Goal: Task Accomplishment & Management: Use online tool/utility

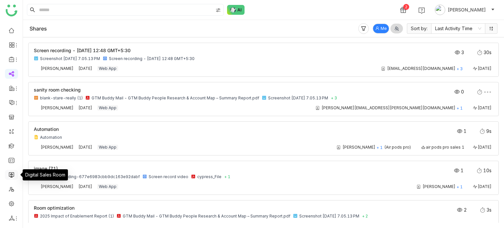
click at [13, 172] on link at bounding box center [12, 175] width 6 height 6
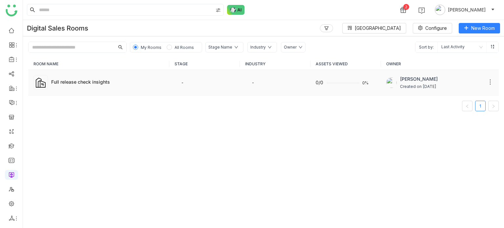
click at [117, 84] on div "Full release check insights" at bounding box center [107, 81] width 113 height 7
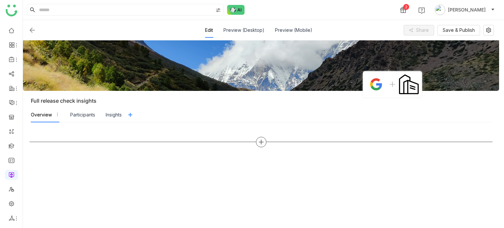
click at [261, 143] on icon at bounding box center [261, 141] width 1 height 5
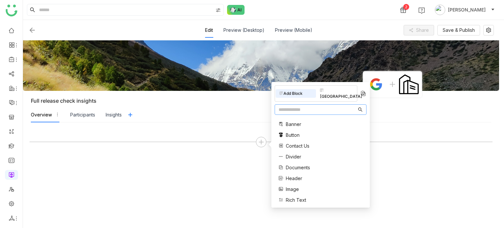
click at [284, 106] on input "text" at bounding box center [317, 109] width 78 height 7
type input "*"
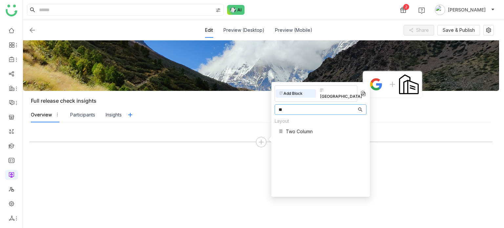
type input "**"
click at [293, 128] on span "Two Column" at bounding box center [299, 131] width 27 height 7
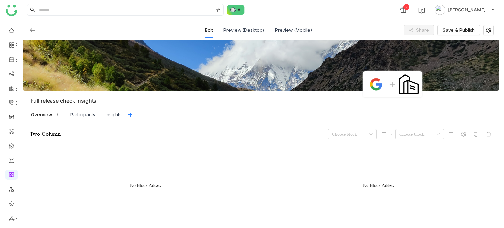
scroll to position [18, 0]
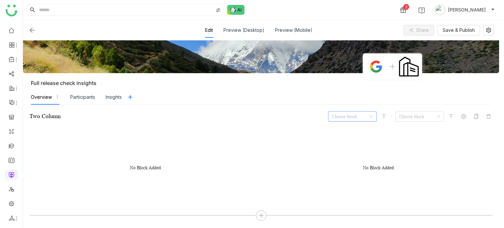
click at [365, 118] on input at bounding box center [350, 117] width 36 height 10
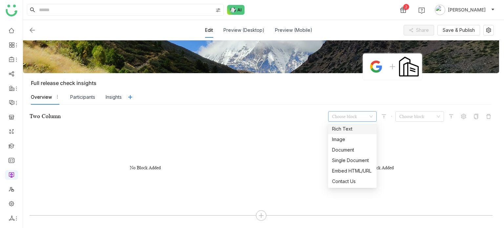
click at [357, 131] on div "Rich Text" at bounding box center [352, 128] width 41 height 7
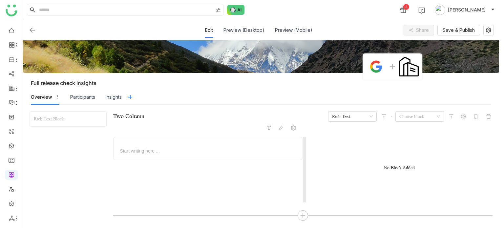
click at [225, 143] on span "Start writing here ..." at bounding box center [208, 149] width 177 height 12
click at [225, 148] on div at bounding box center [208, 151] width 178 height 7
click at [268, 127] on icon at bounding box center [269, 128] width 4 height 4
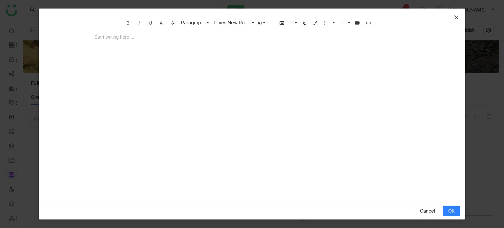
click at [459, 19] on span "Close" at bounding box center [456, 18] width 18 height 18
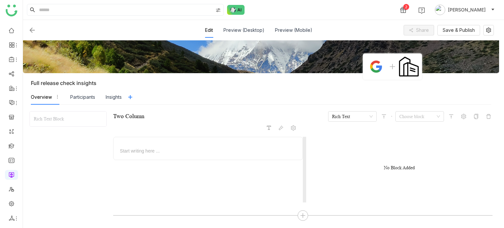
click at [183, 151] on div at bounding box center [208, 151] width 178 height 7
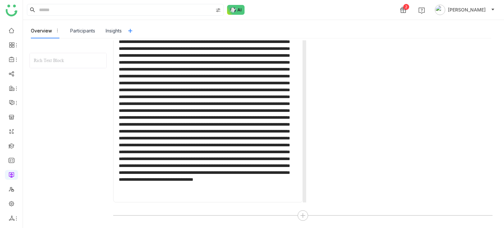
scroll to position [0, 0]
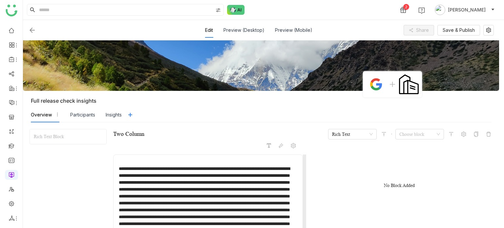
click at [394, 185] on div "No Block Added" at bounding box center [399, 186] width 31 height 6
click at [418, 137] on input at bounding box center [417, 134] width 36 height 10
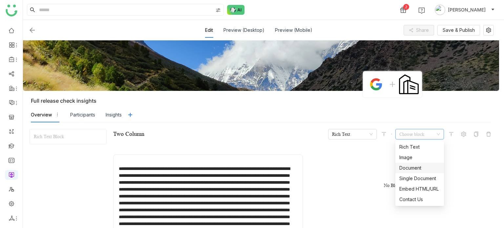
click at [419, 173] on div "Rich Text Image Document Single Document Embed HTML/URL Contact Us" at bounding box center [419, 173] width 49 height 63
click at [420, 170] on div "Document" at bounding box center [419, 167] width 41 height 7
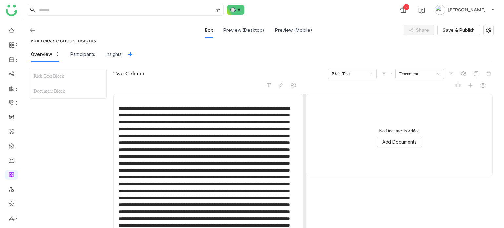
scroll to position [62, 0]
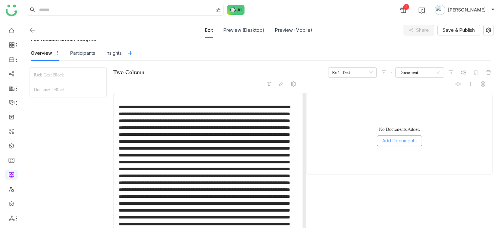
drag, startPoint x: 412, startPoint y: 151, endPoint x: 415, endPoint y: 142, distance: 9.1
click at [413, 150] on div "No Documents Added Add Documents" at bounding box center [399, 137] width 175 height 66
click at [415, 142] on span "Add Documents" at bounding box center [399, 140] width 34 height 7
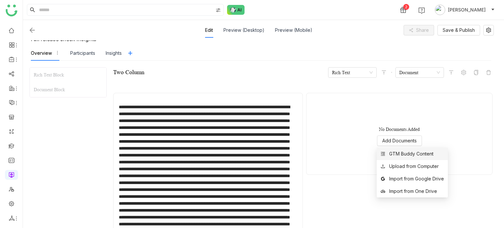
click at [412, 151] on div "GTM Buddy Content" at bounding box center [411, 153] width 44 height 7
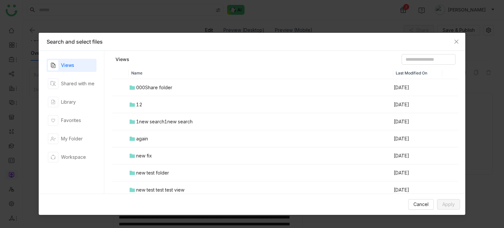
click at [81, 94] on div "Views Shared with me Library Favorites My Folder Workspace" at bounding box center [72, 122] width 50 height 127
click at [82, 101] on div "Library" at bounding box center [72, 101] width 50 height 13
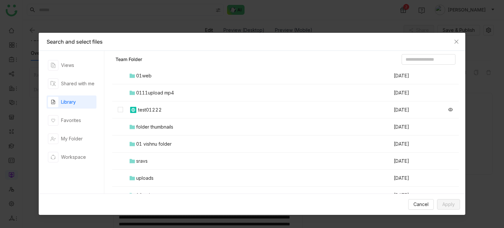
scroll to position [0, 0]
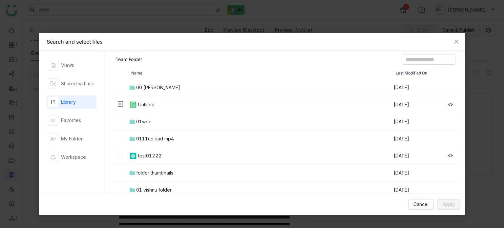
click at [172, 88] on td "00 [PERSON_NAME]" at bounding box center [261, 87] width 264 height 17
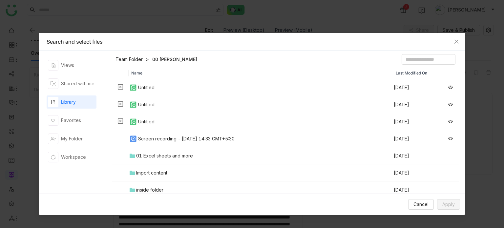
click at [154, 133] on td "Screen recording - [DATE] 14:33 GMT+5:30" at bounding box center [261, 138] width 264 height 17
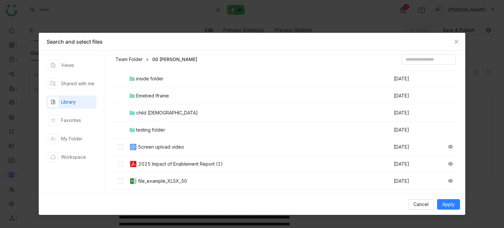
scroll to position [115, 0]
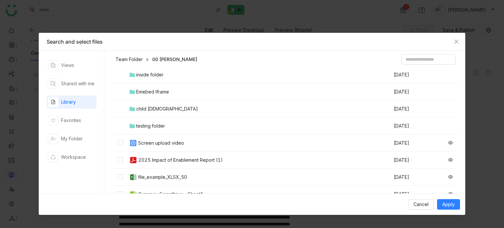
click at [157, 141] on div "Screen upload video" at bounding box center [161, 142] width 46 height 7
drag, startPoint x: 158, startPoint y: 159, endPoint x: 159, endPoint y: 174, distance: 15.1
click at [158, 159] on div "2025 Impact of Enablement Report (1)" at bounding box center [180, 159] width 85 height 7
click at [159, 177] on div "file_example_XLSX_50" at bounding box center [162, 177] width 49 height 7
click at [158, 188] on td "Currency Something - Sheet1" at bounding box center [261, 194] width 264 height 17
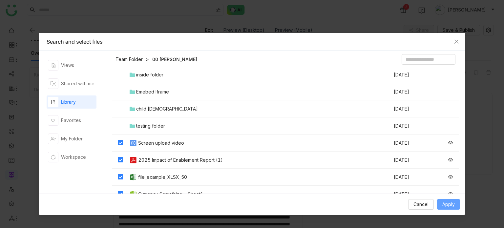
click at [453, 204] on span "Apply" at bounding box center [448, 204] width 12 height 7
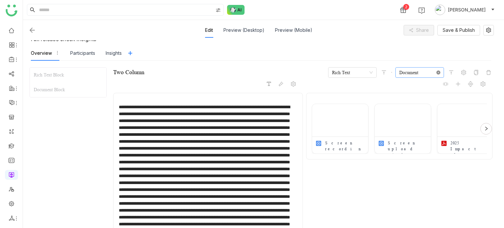
click at [437, 72] on icon at bounding box center [438, 73] width 4 height 4
click at [437, 72] on icon at bounding box center [438, 72] width 3 height 2
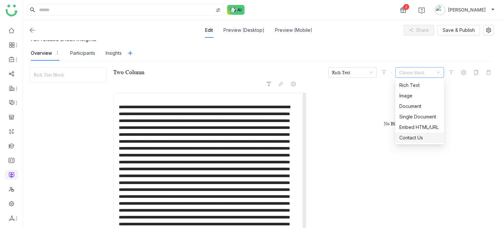
click at [416, 140] on div "Contact Us" at bounding box center [419, 137] width 41 height 7
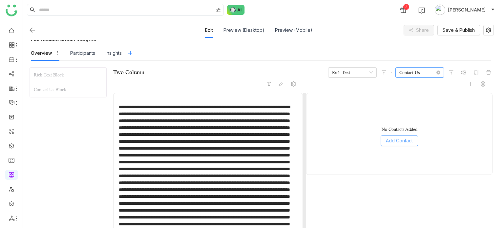
click at [395, 139] on span "Add Contact" at bounding box center [399, 140] width 27 height 7
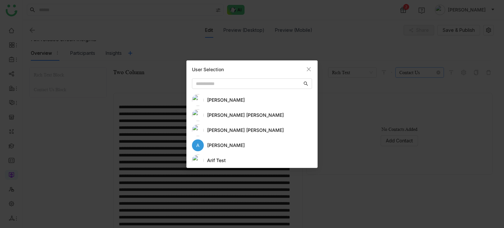
click at [222, 100] on div "[PERSON_NAME]" at bounding box center [259, 99] width 105 height 7
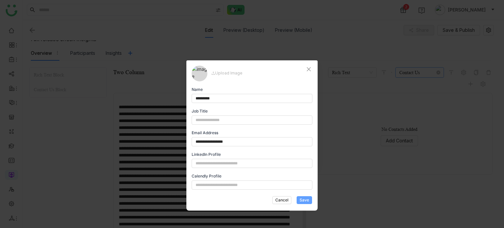
click at [309, 200] on button "Save" at bounding box center [304, 200] width 15 height 8
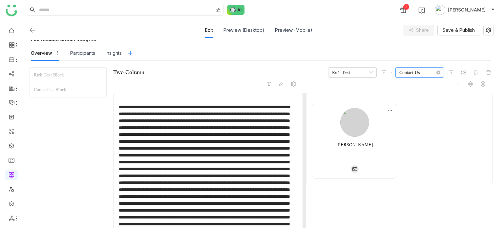
click at [423, 122] on div "[PERSON_NAME]" at bounding box center [399, 141] width 175 height 75
click at [415, 73] on nz-select-item "Contact Us" at bounding box center [419, 73] width 41 height 10
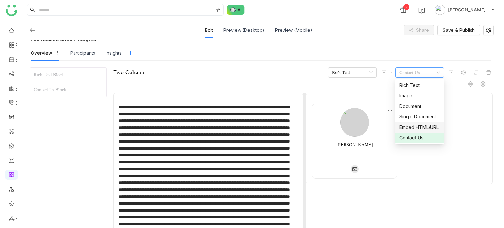
click at [466, 127] on div "[PERSON_NAME]" at bounding box center [399, 141] width 175 height 75
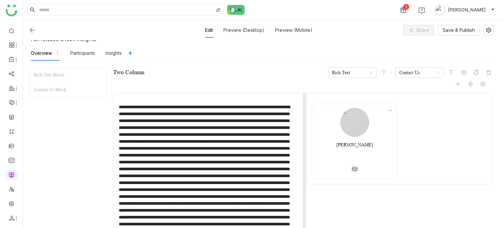
click at [466, 128] on div "[PERSON_NAME]" at bounding box center [399, 141] width 175 height 75
click at [456, 82] on icon at bounding box center [457, 83] width 5 height 5
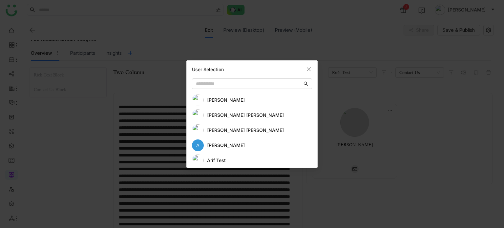
click at [222, 112] on div "[PERSON_NAME] [PERSON_NAME]" at bounding box center [259, 115] width 105 height 7
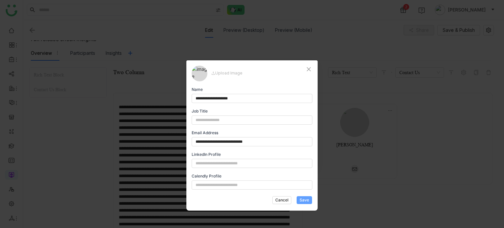
click at [305, 198] on span "Save" at bounding box center [304, 200] width 10 height 6
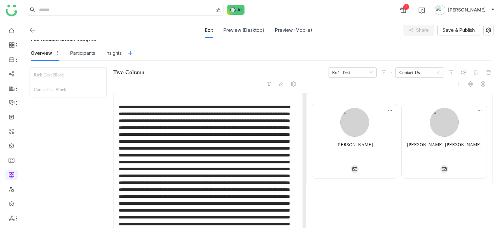
click at [459, 84] on icon at bounding box center [457, 83] width 5 height 5
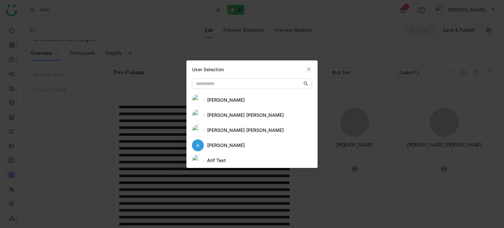
click at [216, 145] on div "[PERSON_NAME]" at bounding box center [259, 145] width 105 height 7
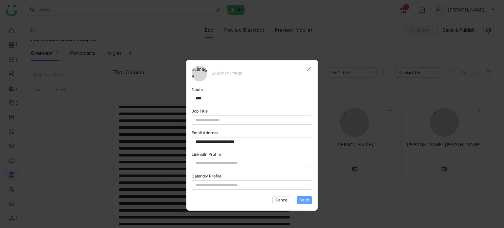
click at [302, 198] on span "Save" at bounding box center [304, 200] width 10 height 6
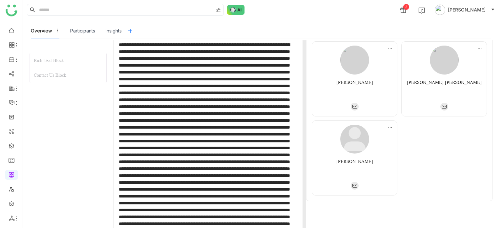
scroll to position [244, 0]
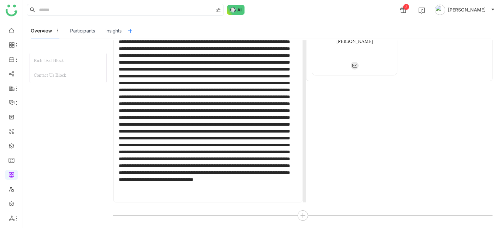
click at [294, 196] on div at bounding box center [208, 59] width 178 height 276
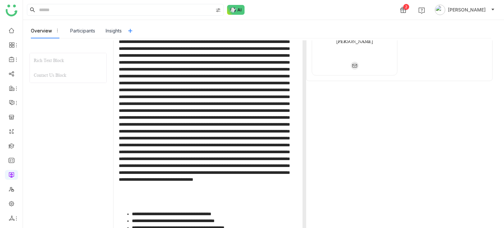
scroll to position [330, 0]
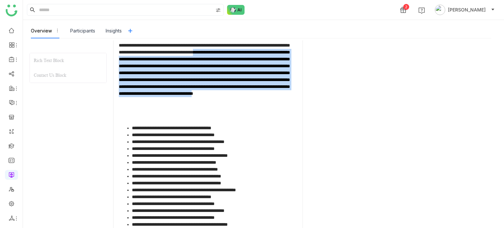
scroll to position [0, 0]
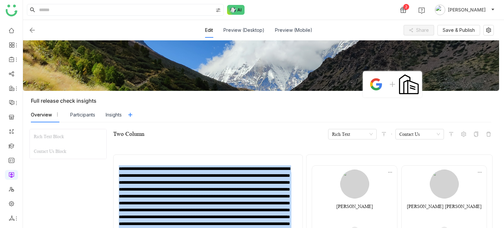
drag, startPoint x: 289, startPoint y: 105, endPoint x: 109, endPoint y: 155, distance: 186.9
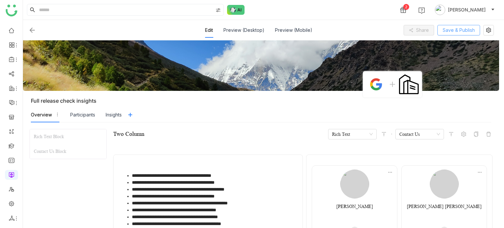
click at [454, 32] on span "Save & Publish" at bounding box center [459, 30] width 32 height 7
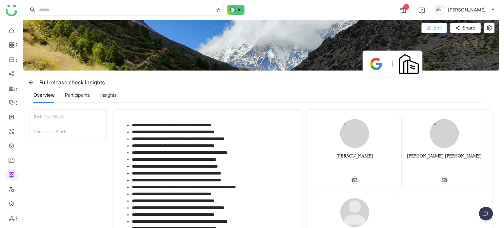
click at [438, 27] on span "Edit" at bounding box center [438, 27] width 8 height 7
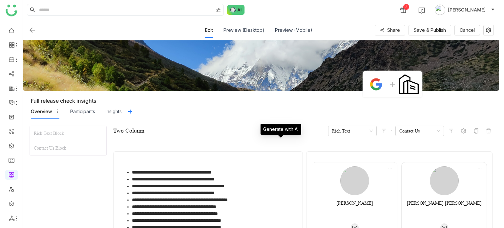
click at [287, 108] on nz-tabs-nav "Overview Participants Insights" at bounding box center [265, 111] width 468 height 15
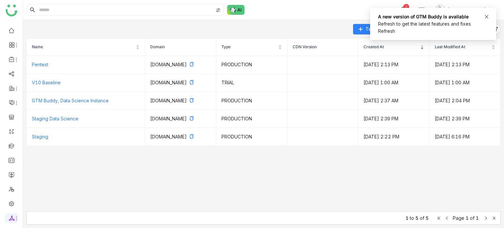
click at [485, 17] on icon at bounding box center [486, 16] width 5 height 5
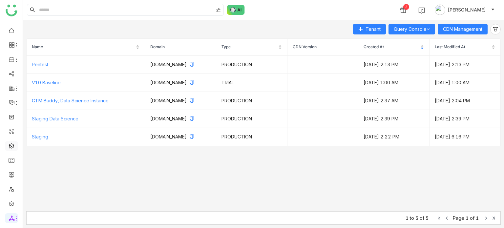
click at [12, 145] on link at bounding box center [12, 146] width 6 height 6
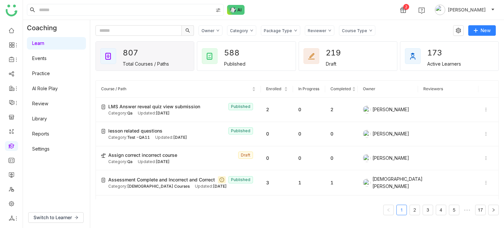
click at [52, 86] on link "AI Role Play" at bounding box center [45, 89] width 26 height 6
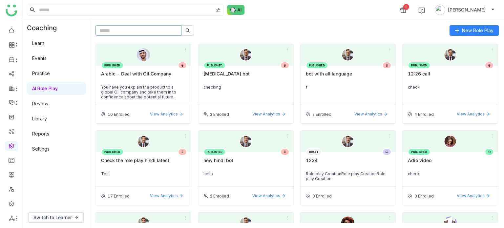
click at [163, 29] on input "text" at bounding box center [138, 30] width 86 height 10
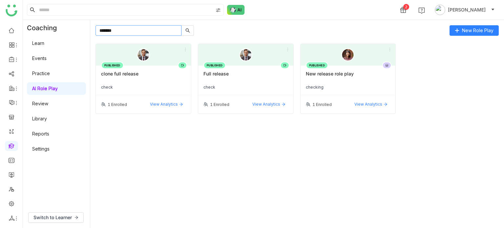
type input "*******"
click at [222, 71] on div "Full release" at bounding box center [245, 76] width 85 height 11
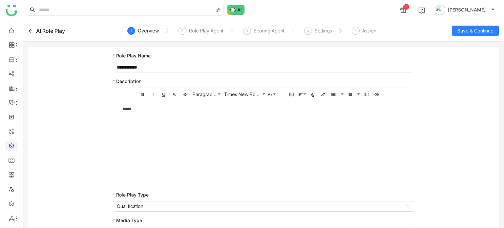
click at [29, 31] on icon at bounding box center [31, 31] width 4 height 4
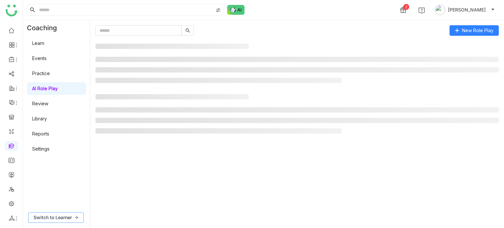
click at [72, 217] on button "Switch to Learner" at bounding box center [55, 217] width 55 height 10
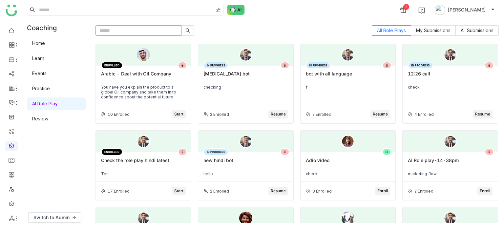
click at [135, 30] on input "text" at bounding box center [138, 30] width 86 height 10
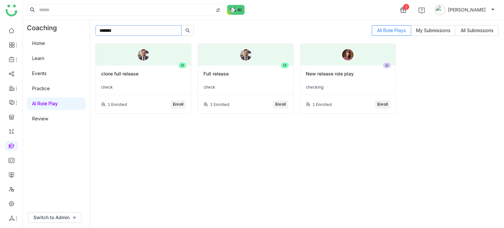
type input "*******"
click at [279, 103] on span "Enroll" at bounding box center [280, 104] width 10 height 6
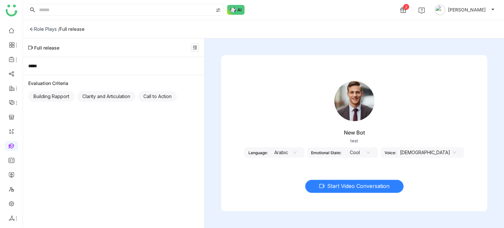
click at [374, 184] on span "Start Video Conversation" at bounding box center [358, 186] width 62 height 8
click at [340, 191] on button "Start Video Conversation" at bounding box center [354, 186] width 98 height 13
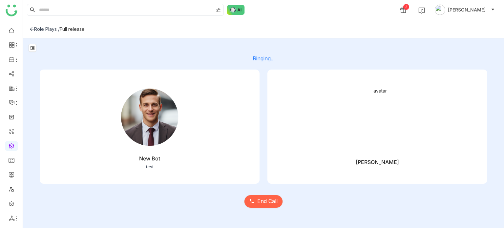
click at [30, 30] on icon at bounding box center [32, 29] width 5 height 5
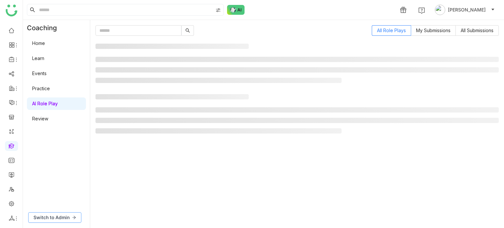
click at [43, 214] on span "Switch to Admin" at bounding box center [51, 217] width 36 height 7
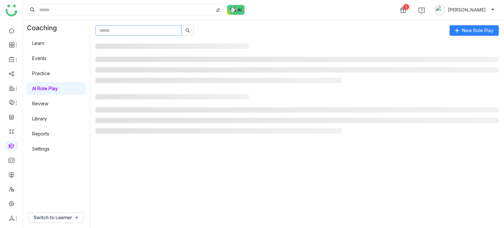
click at [160, 27] on input "text" at bounding box center [138, 30] width 86 height 10
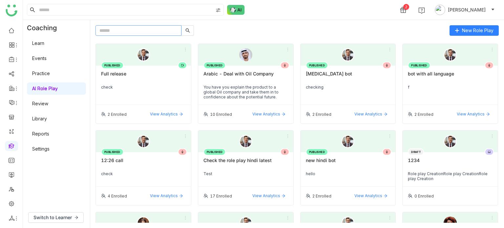
click at [160, 27] on input "text" at bounding box center [138, 30] width 86 height 10
click at [160, 32] on input "text" at bounding box center [138, 30] width 86 height 10
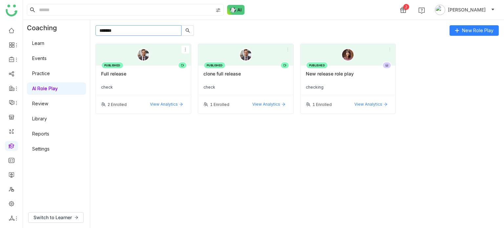
type input "*******"
click at [185, 50] on icon at bounding box center [185, 49] width 5 height 5
click at [184, 57] on li "Edit" at bounding box center [175, 61] width 27 height 12
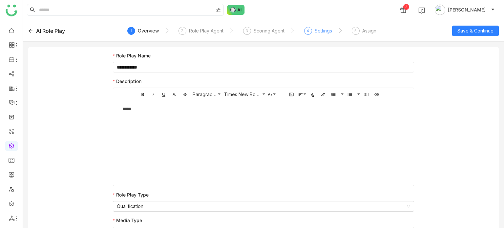
click at [312, 29] on div "4 Settings" at bounding box center [318, 33] width 28 height 12
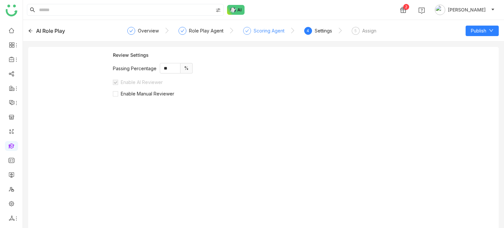
click at [264, 34] on div "Scoring Agent" at bounding box center [269, 31] width 31 height 8
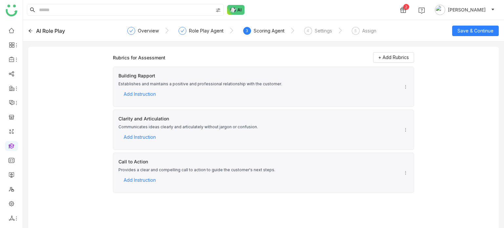
click at [206, 26] on nz-steps "Overview Role Play Agent 3 Scoring Agent 4 Settings 5 Assign" at bounding box center [263, 31] width 265 height 16
click at [205, 35] on div "Role Play Agent" at bounding box center [200, 33] width 45 height 12
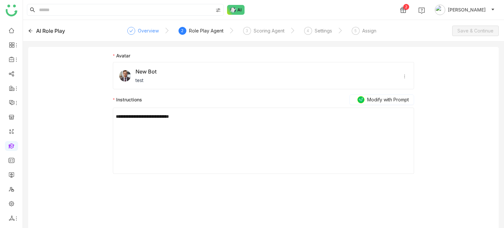
click at [145, 29] on div "Overview" at bounding box center [148, 31] width 21 height 8
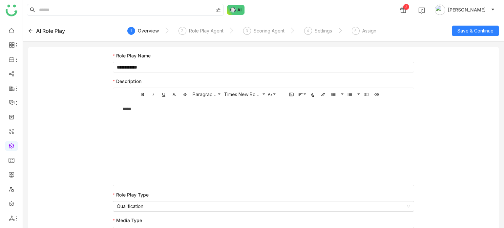
scroll to position [9, 0]
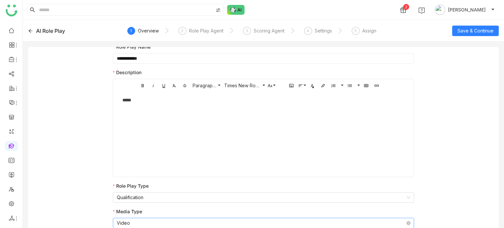
click at [168, 220] on nz-select-item "Video" at bounding box center [263, 223] width 293 height 10
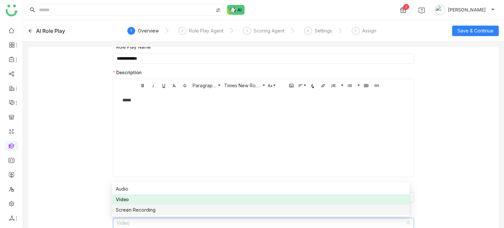
click at [165, 207] on div "Screen Recording" at bounding box center [261, 209] width 290 height 7
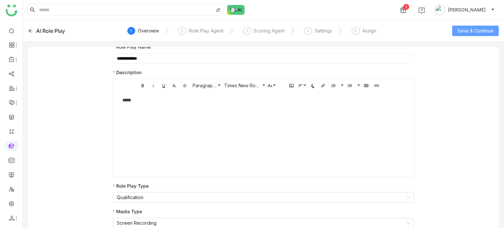
click at [476, 32] on span "Save & Continue" at bounding box center [475, 30] width 36 height 7
click at [320, 32] on div "Settings" at bounding box center [323, 31] width 17 height 8
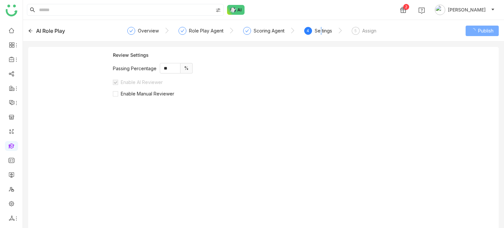
scroll to position [0, 0]
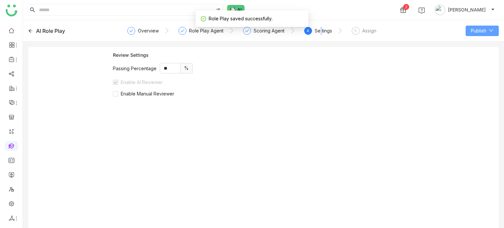
click at [493, 31] on icon at bounding box center [491, 30] width 5 height 5
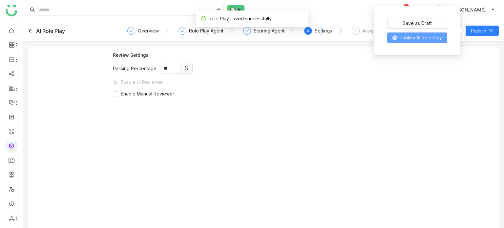
click at [410, 38] on span "Publish AI Role Play" at bounding box center [421, 37] width 42 height 7
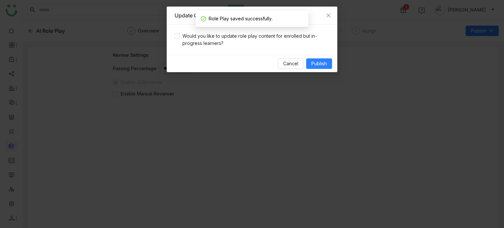
drag, startPoint x: 234, startPoint y: 49, endPoint x: 241, endPoint y: 51, distance: 8.0
click at [234, 49] on div "Would you like to update role play content for enrolled but in-progress learner…" at bounding box center [252, 40] width 171 height 30
drag, startPoint x: 245, startPoint y: 35, endPoint x: 301, endPoint y: 57, distance: 61.0
click at [245, 35] on span "Would you like to update role play content for enrolled but in-progress learner…" at bounding box center [255, 39] width 150 height 14
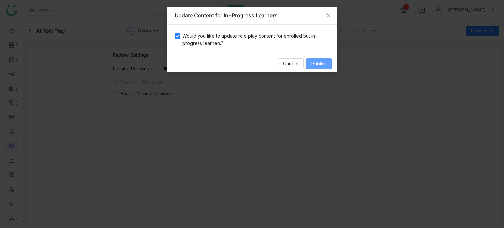
click at [311, 59] on button "Publish" at bounding box center [319, 63] width 26 height 10
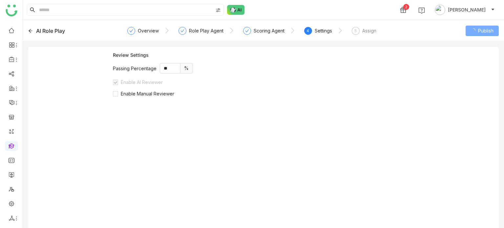
click at [31, 29] on icon at bounding box center [30, 31] width 5 height 5
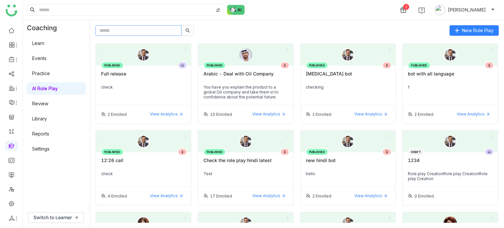
click at [146, 28] on input "text" at bounding box center [138, 30] width 86 height 10
click at [145, 75] on div "Full release" at bounding box center [143, 76] width 85 height 11
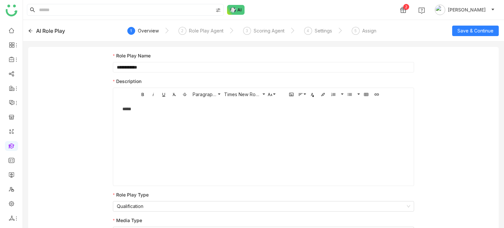
click at [30, 31] on icon at bounding box center [30, 31] width 5 height 5
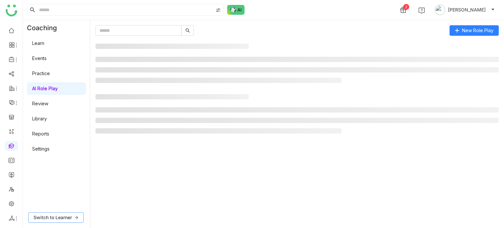
click at [70, 217] on span "Switch to Learner" at bounding box center [52, 217] width 38 height 7
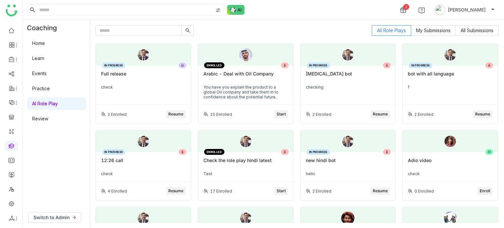
click at [141, 82] on div "Full release" at bounding box center [143, 76] width 85 height 11
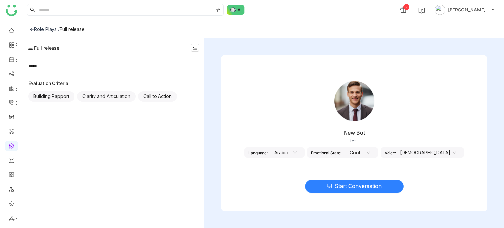
click at [330, 186] on icon at bounding box center [329, 185] width 5 height 5
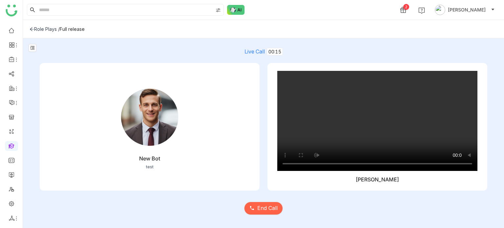
click at [31, 30] on icon at bounding box center [32, 29] width 5 height 5
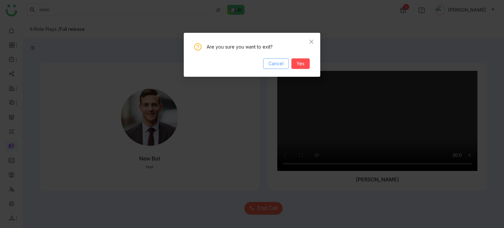
click at [282, 62] on span "Cancel" at bounding box center [275, 63] width 15 height 7
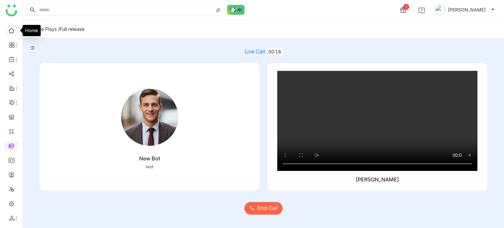
click at [9, 32] on link at bounding box center [12, 30] width 6 height 6
